Goal: Task Accomplishment & Management: Manage account settings

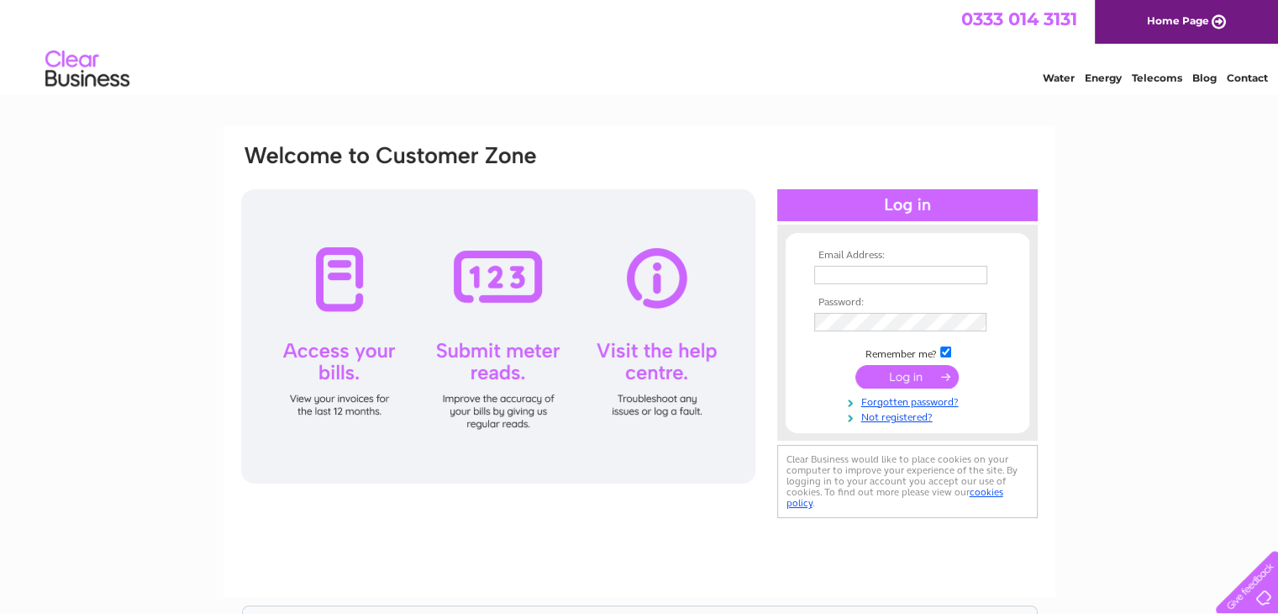
type input "[EMAIL_ADDRESS][DOMAIN_NAME]"
click at [892, 379] on input "submit" at bounding box center [907, 377] width 103 height 24
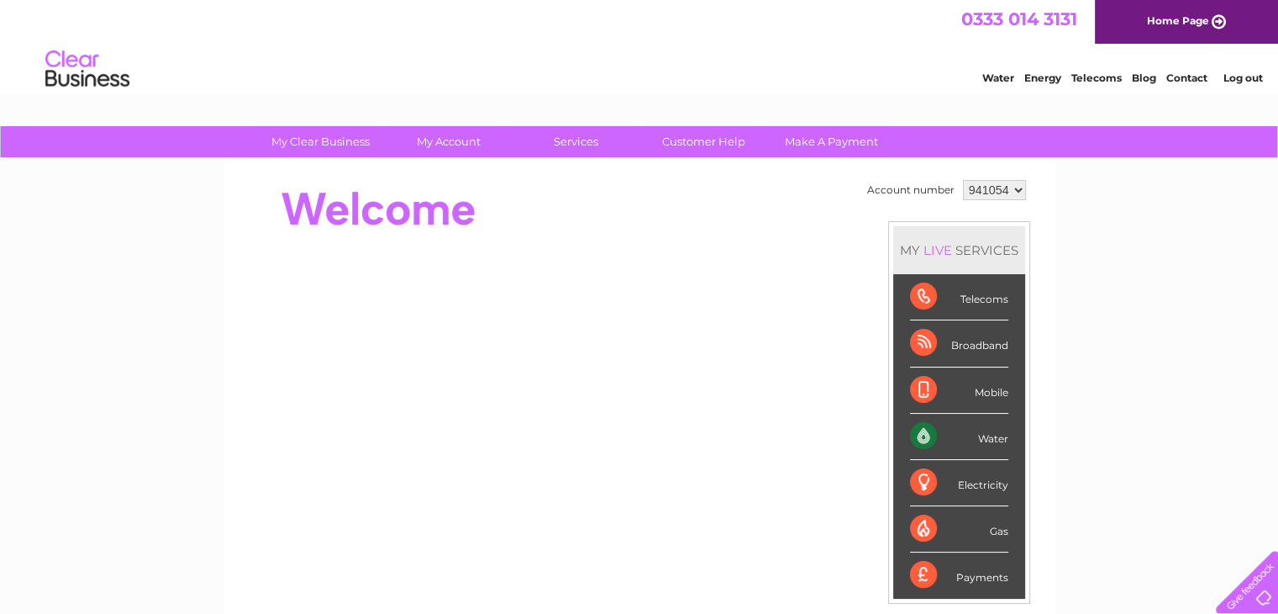
click at [1014, 176] on td "941054 968136" at bounding box center [994, 190] width 71 height 29
click at [1014, 187] on select "941054 968136" at bounding box center [994, 190] width 63 height 20
select select "968136"
click at [963, 180] on select "941054 968136" at bounding box center [994, 190] width 63 height 20
click at [440, 135] on link "My Account" at bounding box center [448, 141] width 139 height 31
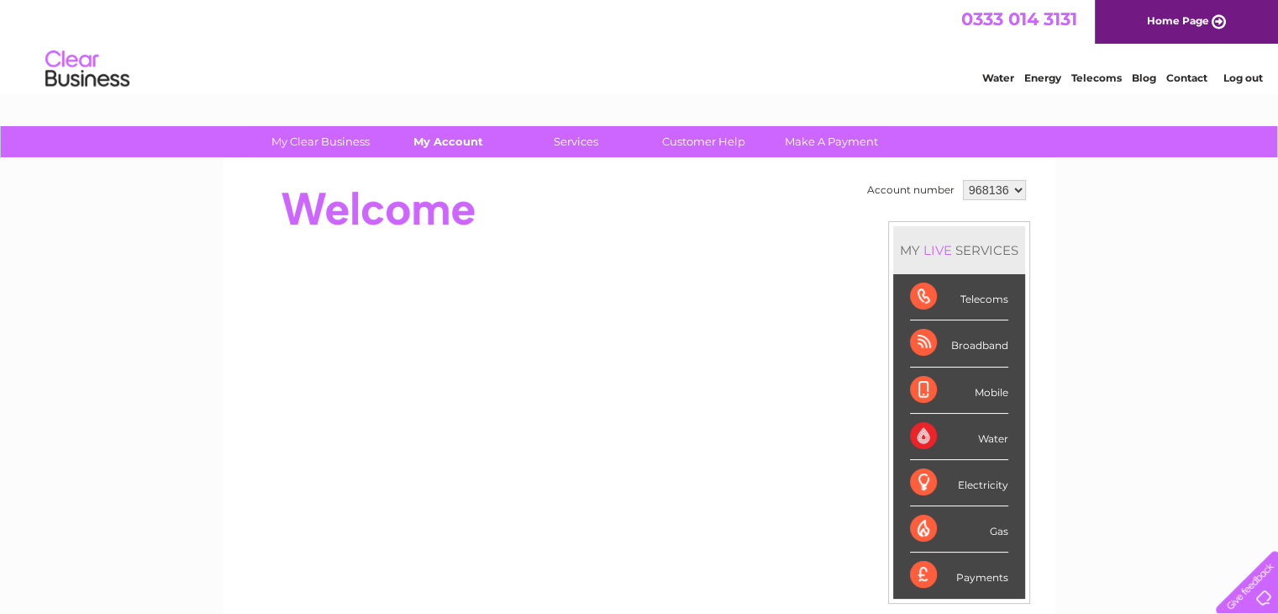
click at [441, 140] on link "My Account" at bounding box center [448, 141] width 139 height 31
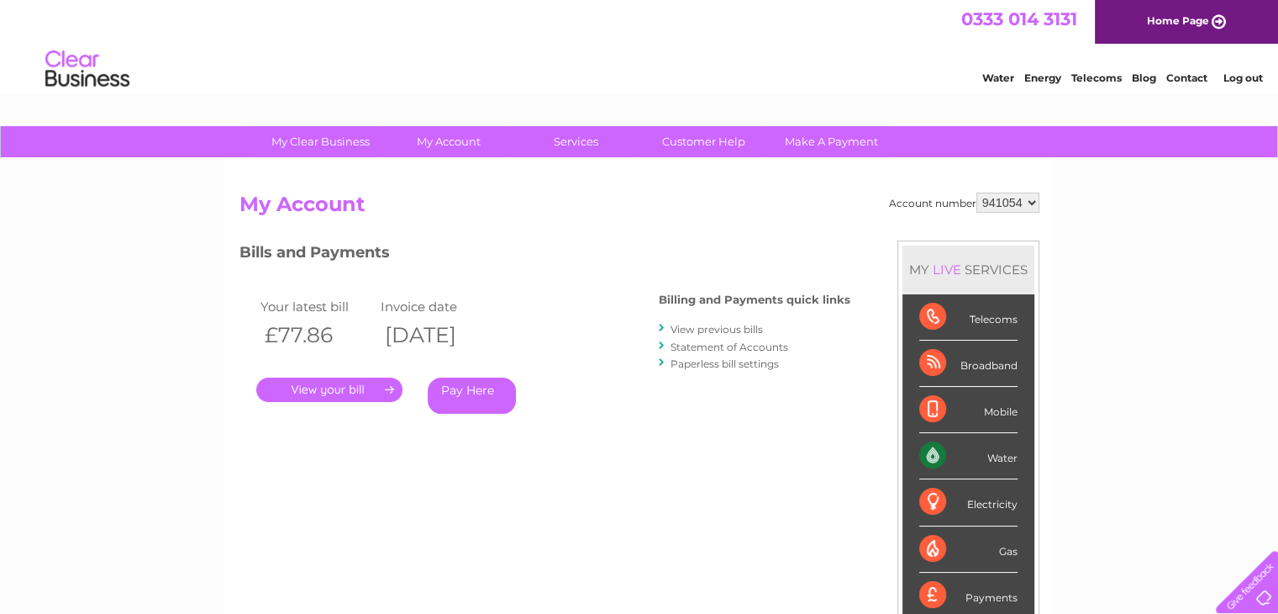
click at [457, 145] on link "My Account" at bounding box center [448, 141] width 139 height 31
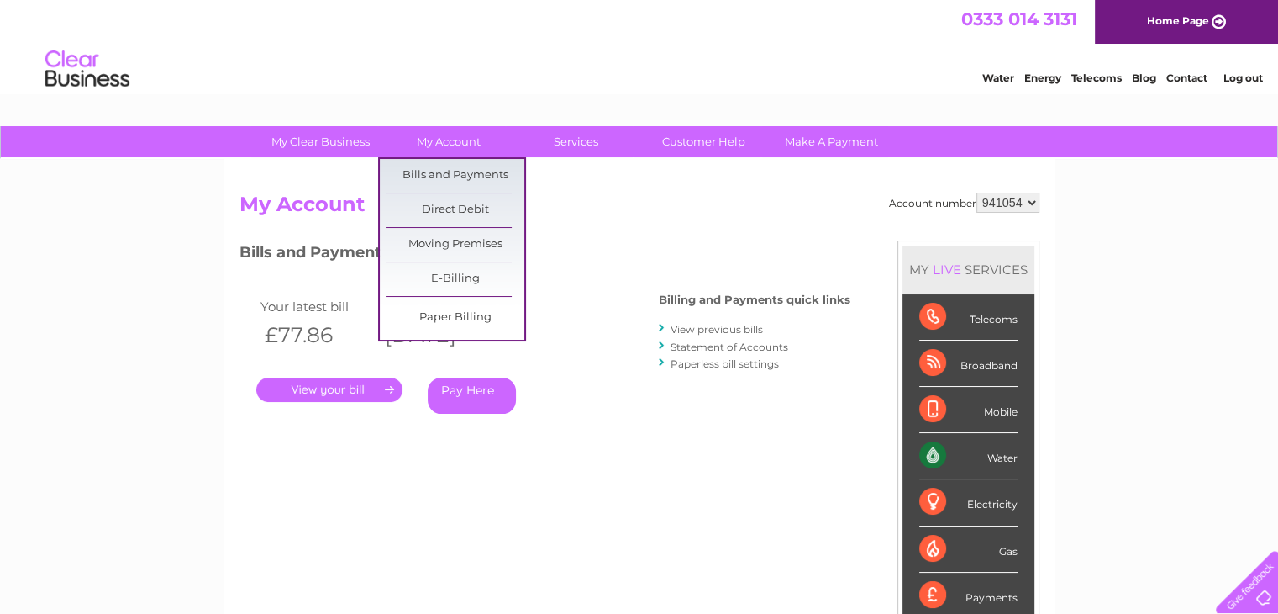
click at [457, 144] on link "My Account" at bounding box center [448, 141] width 139 height 31
click at [456, 164] on link "Bills and Payments" at bounding box center [455, 176] width 139 height 34
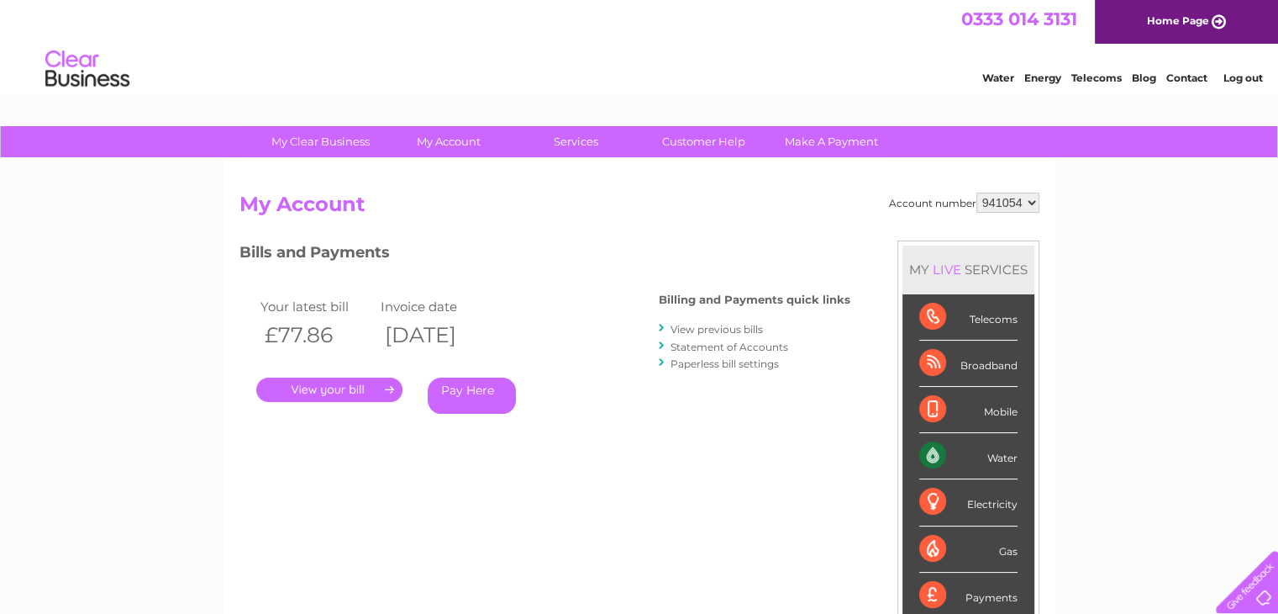
click at [1035, 197] on select "941054 968136" at bounding box center [1008, 202] width 63 height 20
select select "968136"
click at [977, 192] on select "941054 968136" at bounding box center [1008, 202] width 63 height 20
click at [327, 387] on link "." at bounding box center [329, 389] width 146 height 24
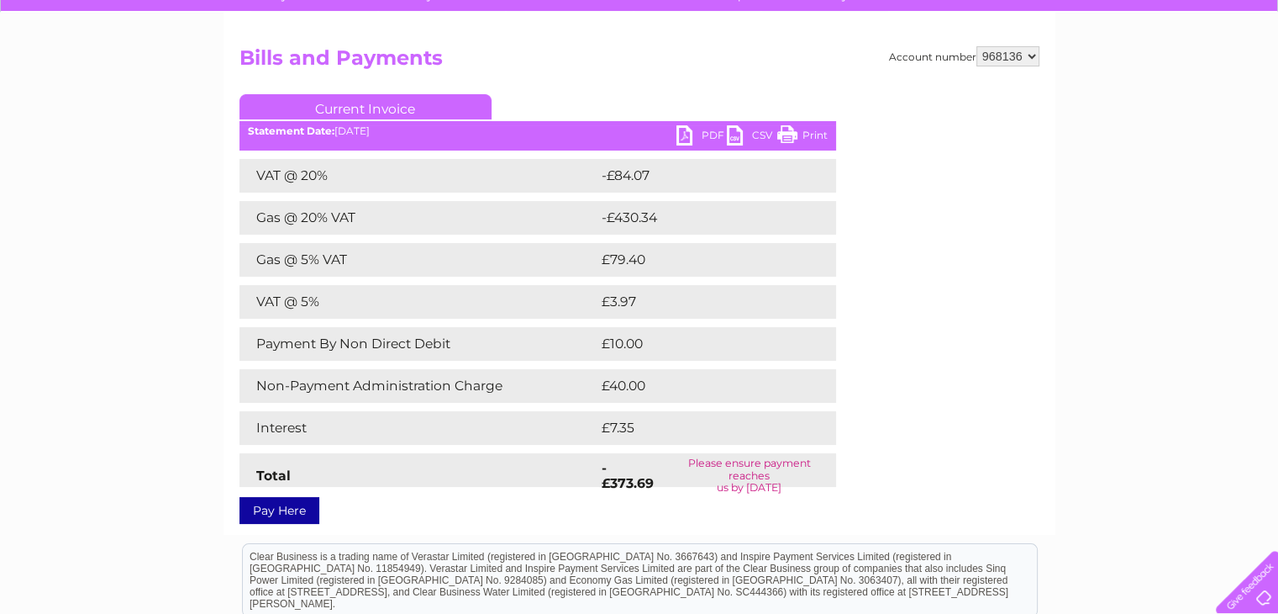
scroll to position [148, 0]
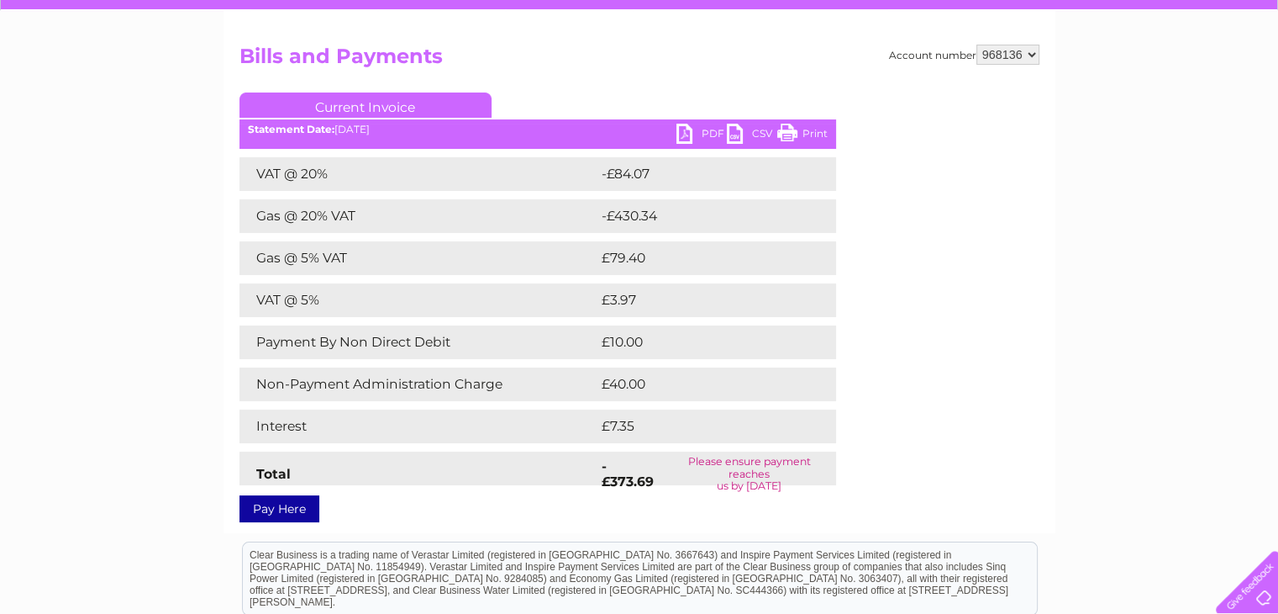
click at [708, 132] on link "PDF" at bounding box center [702, 136] width 50 height 24
click at [1076, 124] on div "My Clear Business Login Details My Details My Preferences Link Account My Accou…" at bounding box center [639, 399] width 1278 height 842
click at [726, 456] on td "Please ensure payment reaches us by 18 September 2025" at bounding box center [748, 473] width 173 height 45
